Goal: Find specific page/section

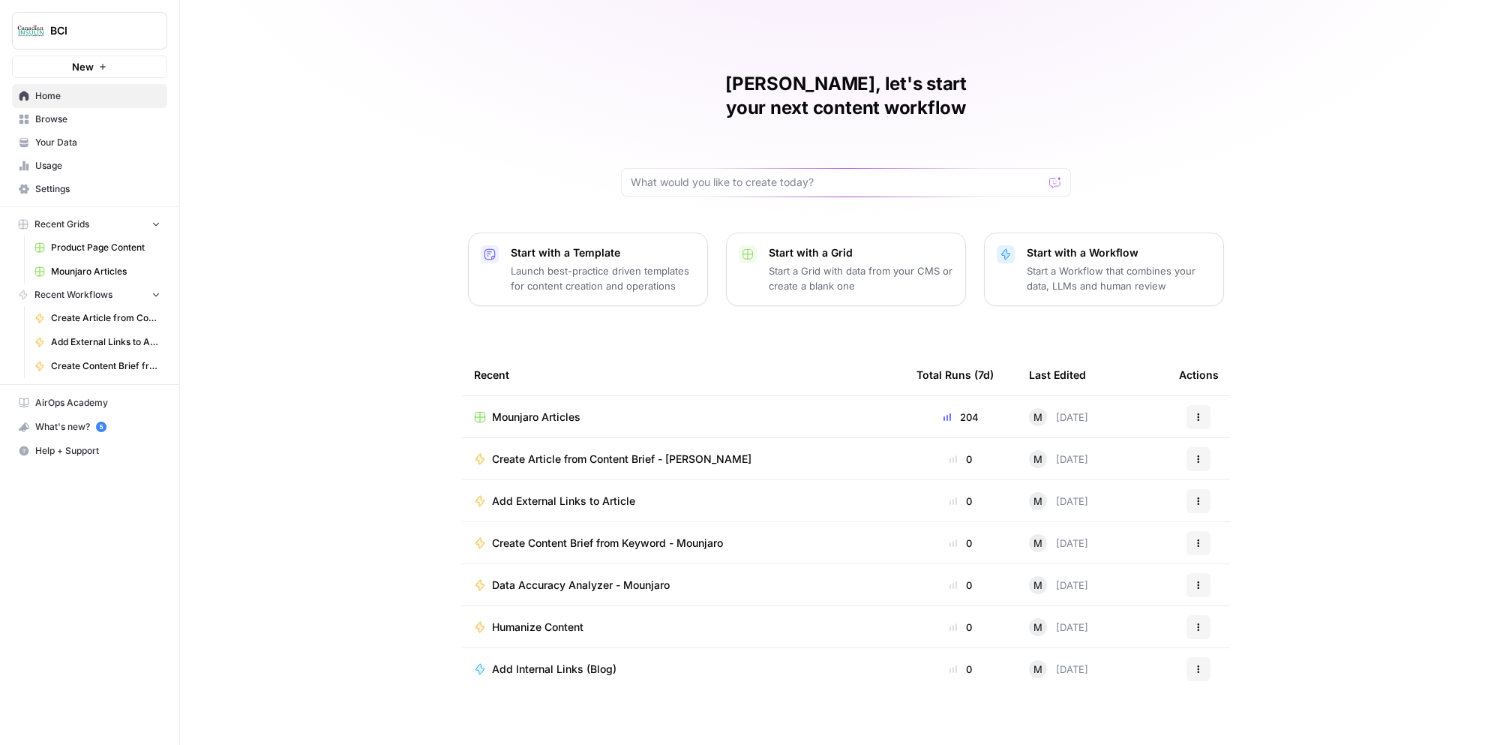
click at [103, 247] on span "Product Page Content" at bounding box center [106, 248] width 110 height 14
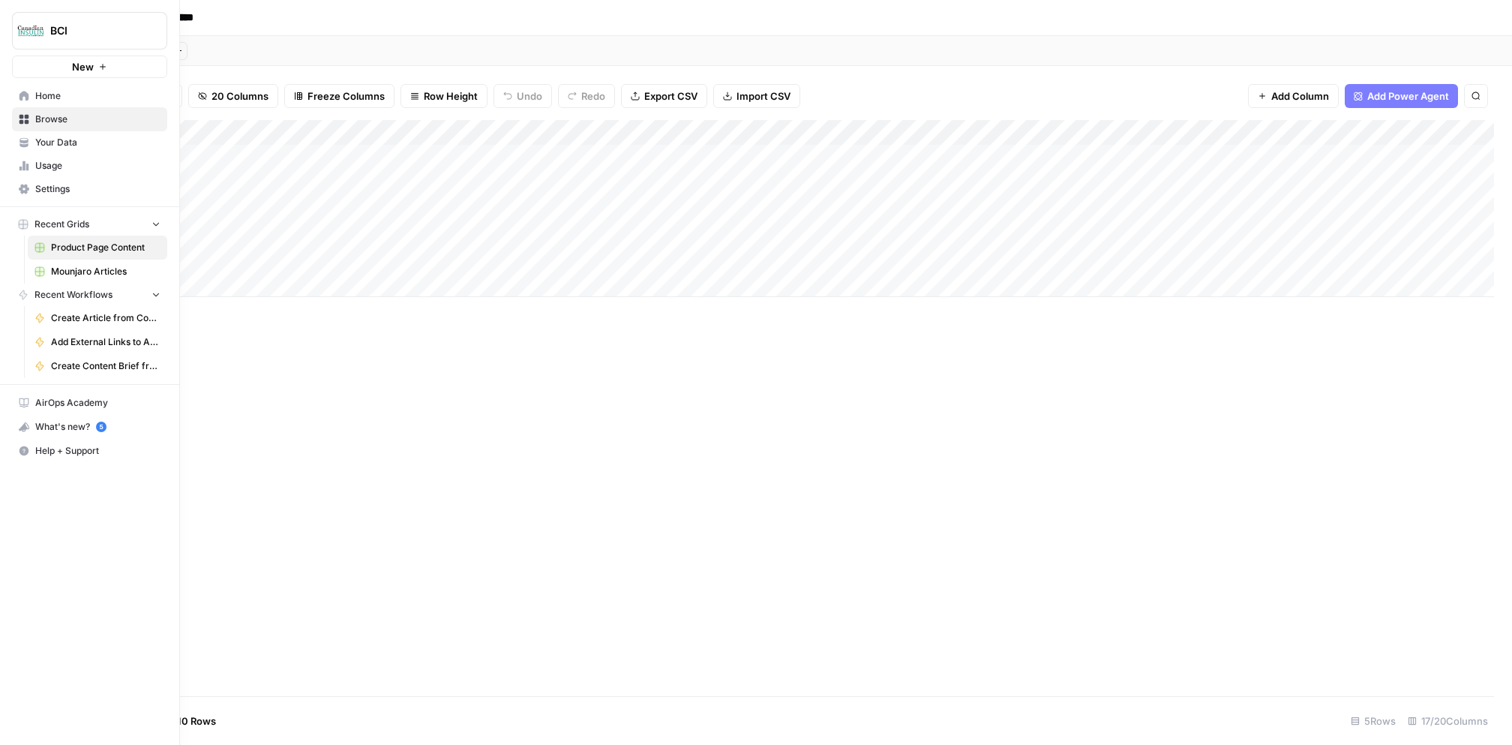
click at [30, 119] on link "Browse" at bounding box center [89, 119] width 155 height 24
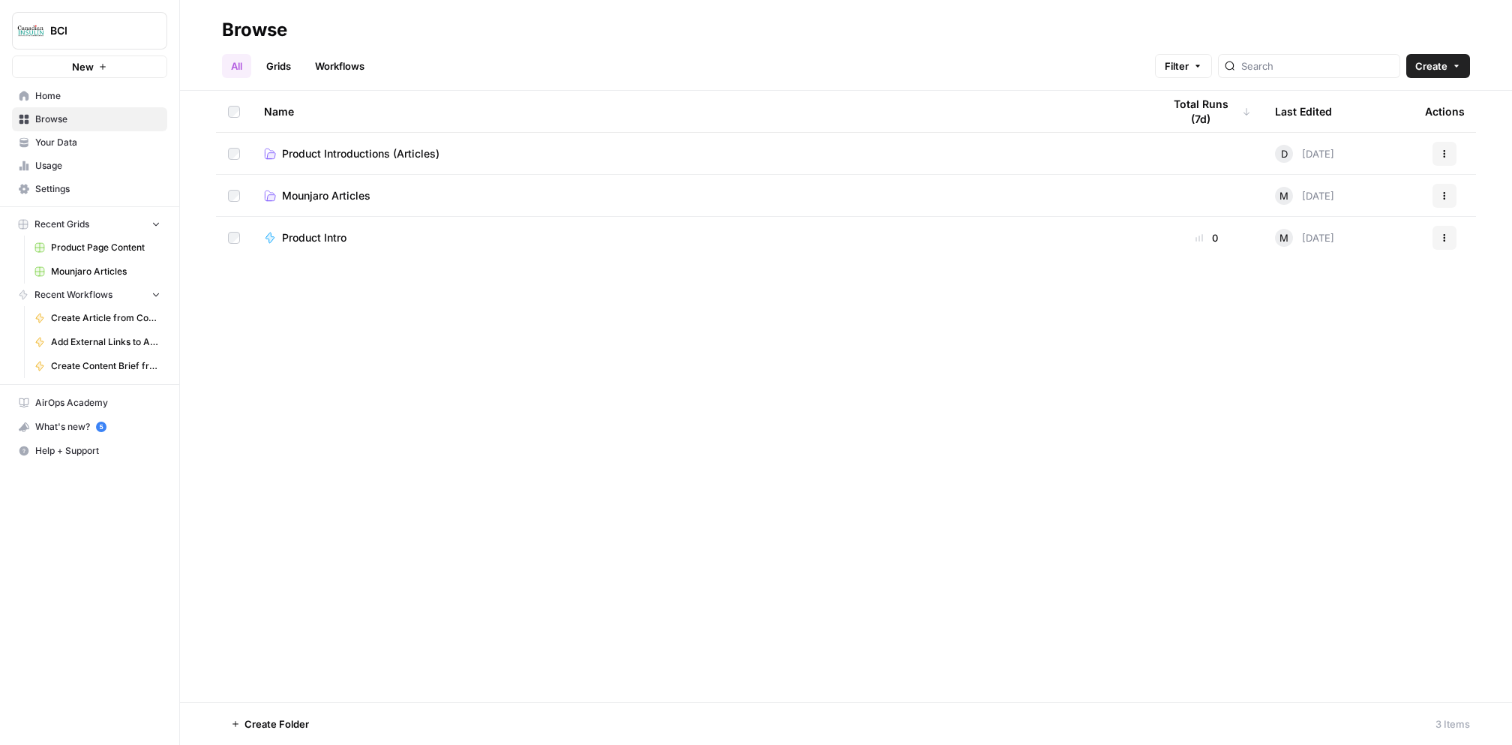
click at [66, 270] on span "Mounjaro Articles" at bounding box center [106, 272] width 110 height 14
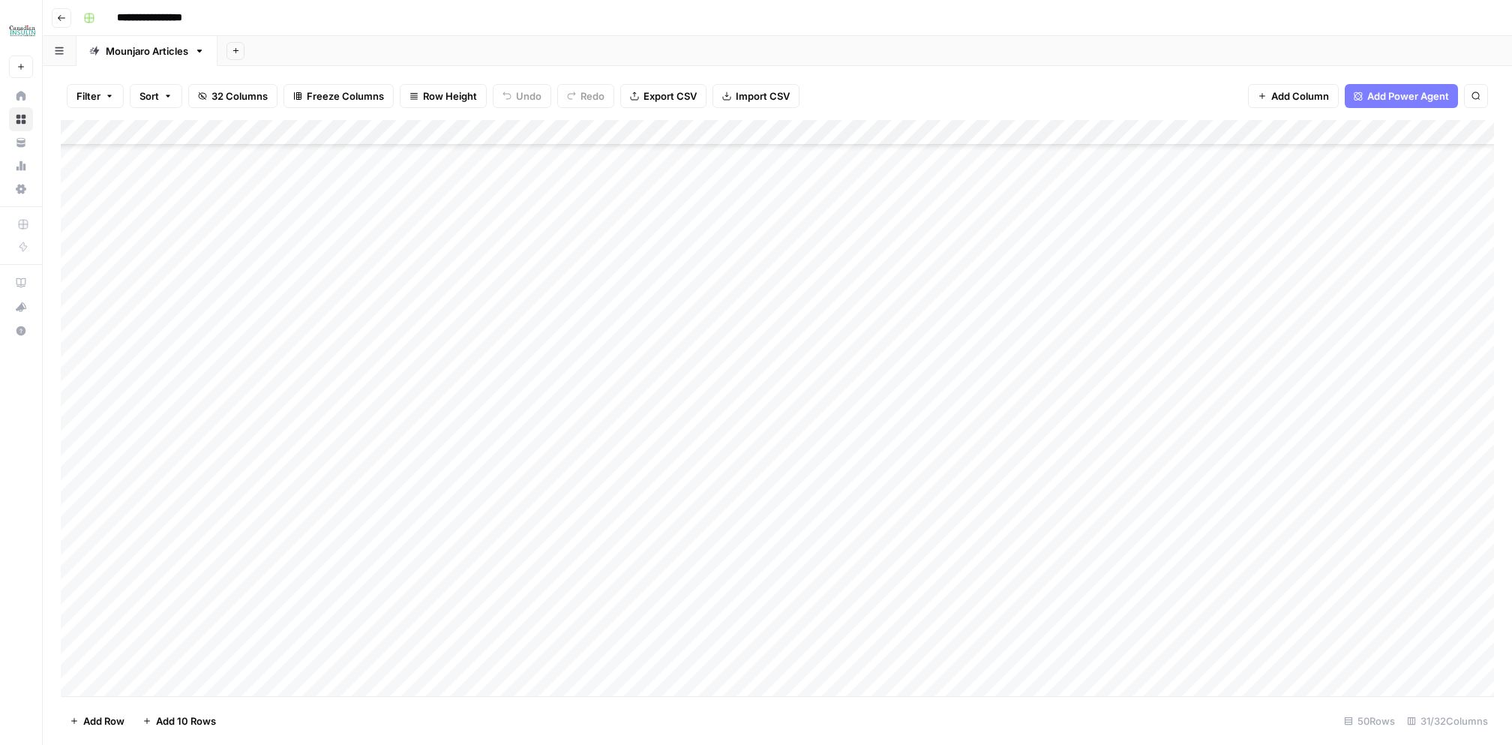
scroll to position [748, 0]
drag, startPoint x: 274, startPoint y: 326, endPoint x: 284, endPoint y: 657, distance: 331.0
click at [284, 657] on div "Add Column" at bounding box center [778, 408] width 1434 height 577
click at [275, 297] on div "Add Column" at bounding box center [778, 408] width 1434 height 577
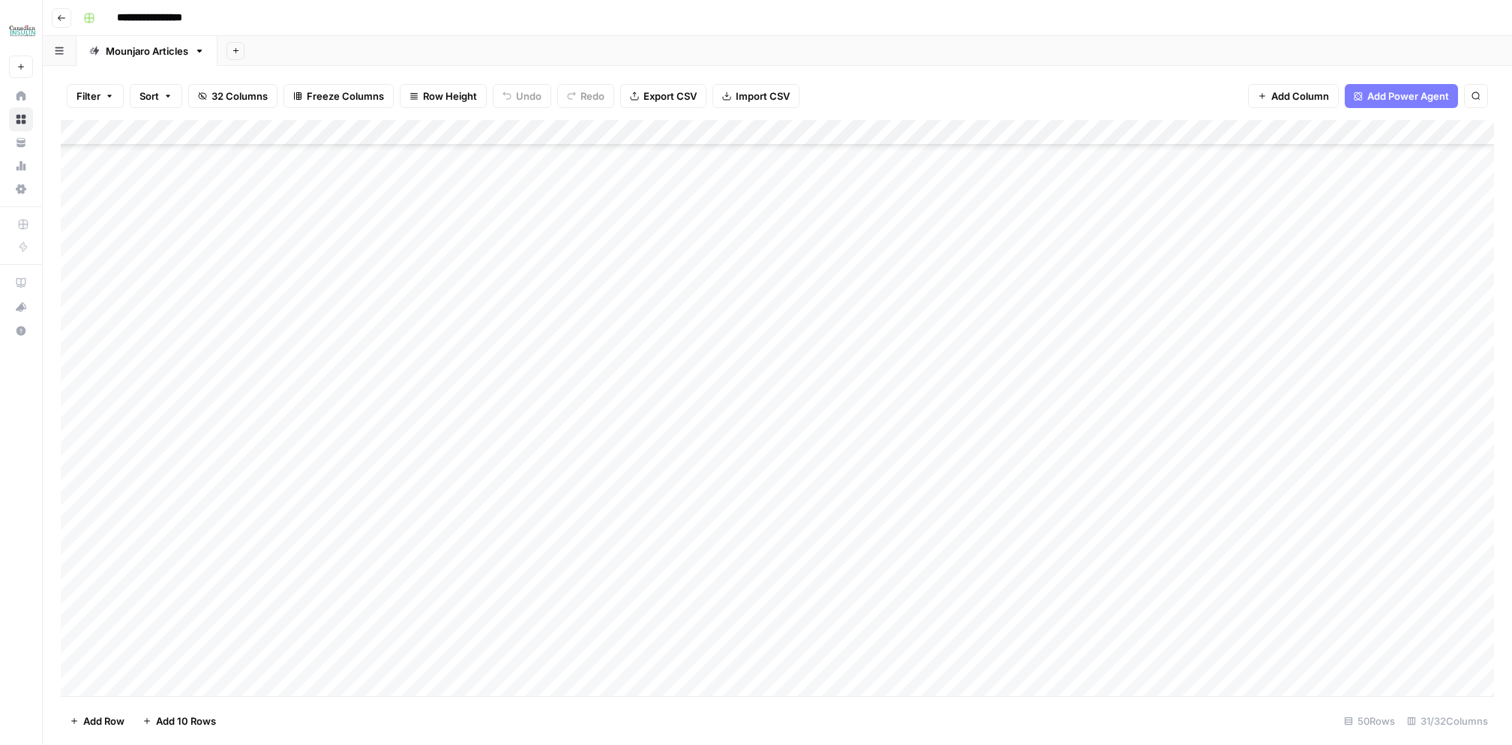
click at [275, 297] on div "Add Column" at bounding box center [778, 408] width 1434 height 577
click at [291, 296] on textarea "********" at bounding box center [368, 295] width 240 height 21
click at [228, 421] on div "Add Column" at bounding box center [778, 408] width 1434 height 577
